Goal: Entertainment & Leisure: Browse casually

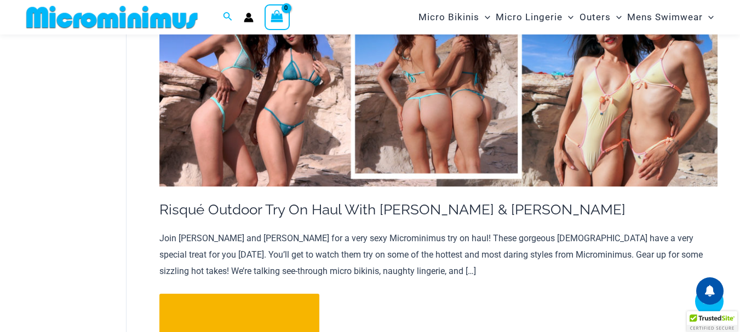
scroll to position [210, 0]
click at [423, 119] on img at bounding box center [438, 88] width 558 height 195
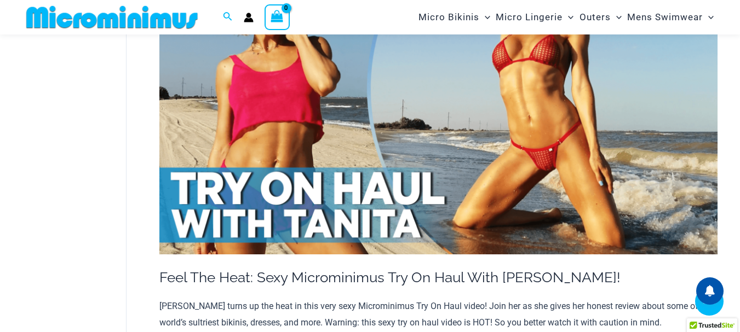
scroll to position [1233, 0]
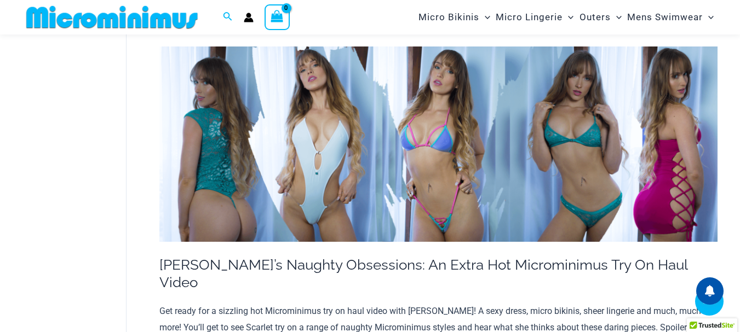
click at [333, 174] on img at bounding box center [438, 144] width 558 height 195
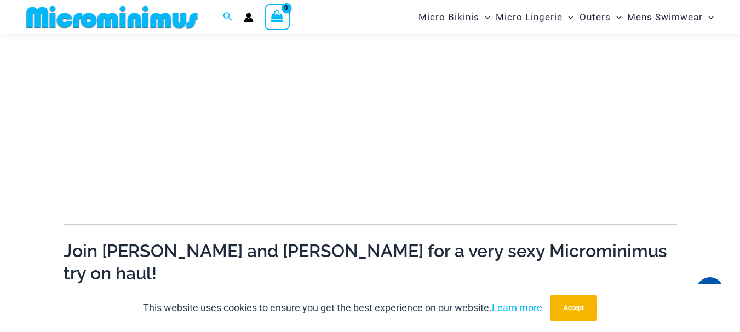
scroll to position [274, 0]
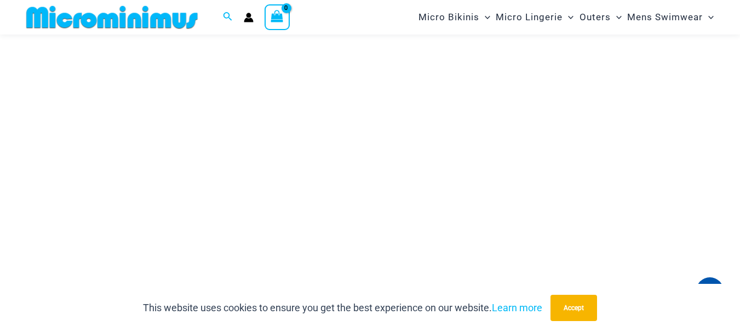
scroll to position [373, 0]
